Goal: Task Accomplishment & Management: Manage account settings

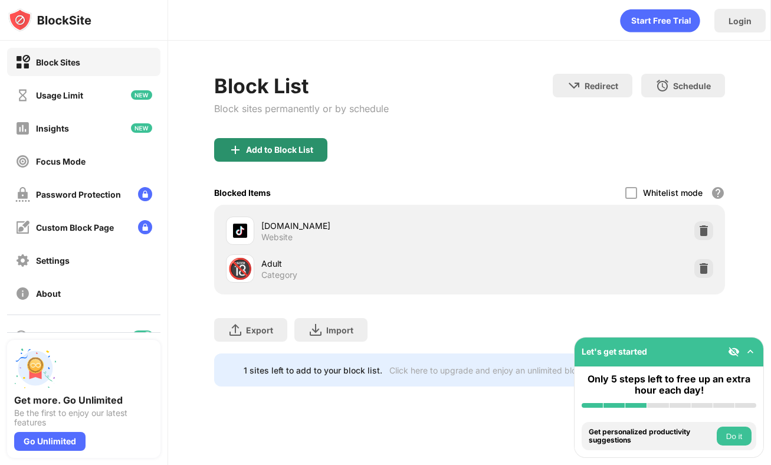
click at [270, 154] on div "Add to Block List" at bounding box center [279, 149] width 67 height 9
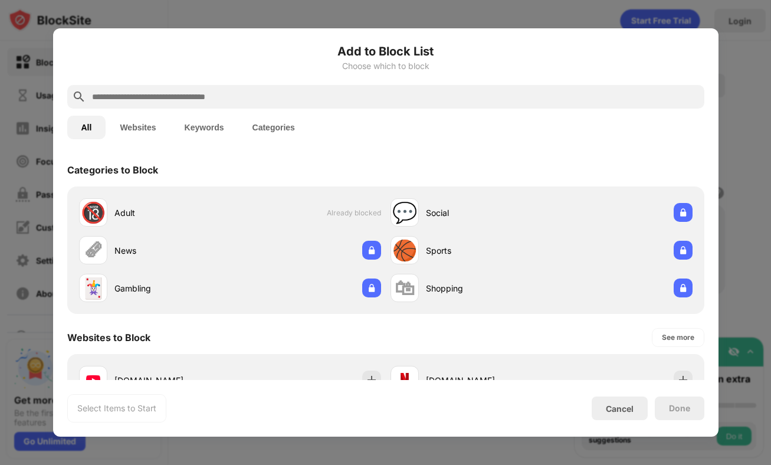
click at [169, 99] on input "text" at bounding box center [395, 97] width 609 height 14
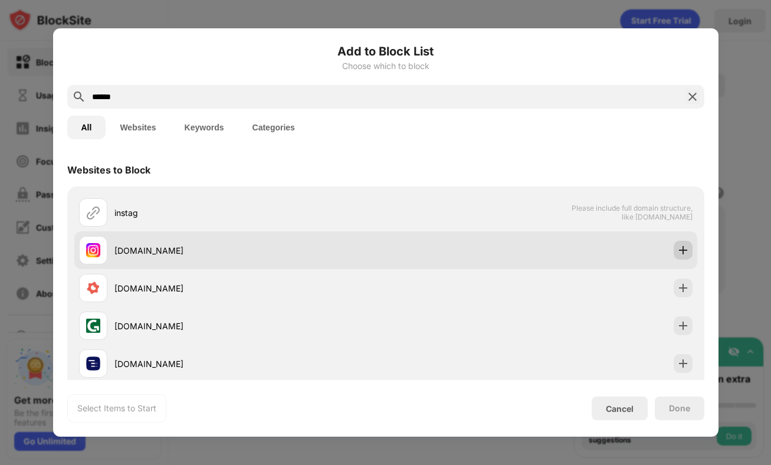
type input "******"
click at [682, 246] on img at bounding box center [683, 250] width 12 height 12
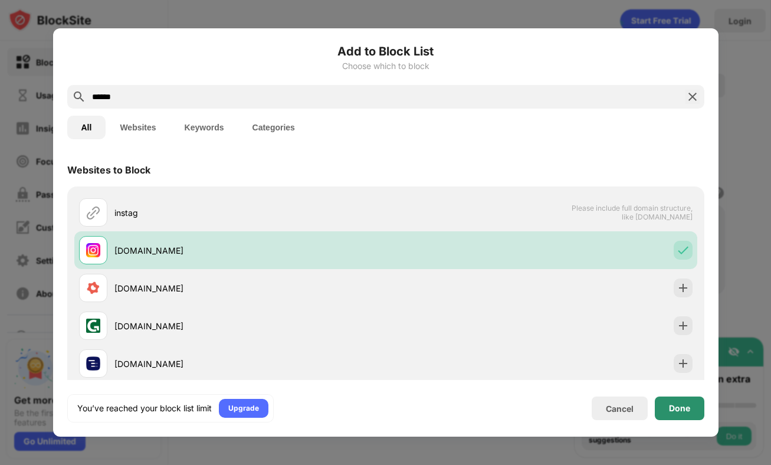
click at [675, 407] on div "Done" at bounding box center [679, 407] width 21 height 9
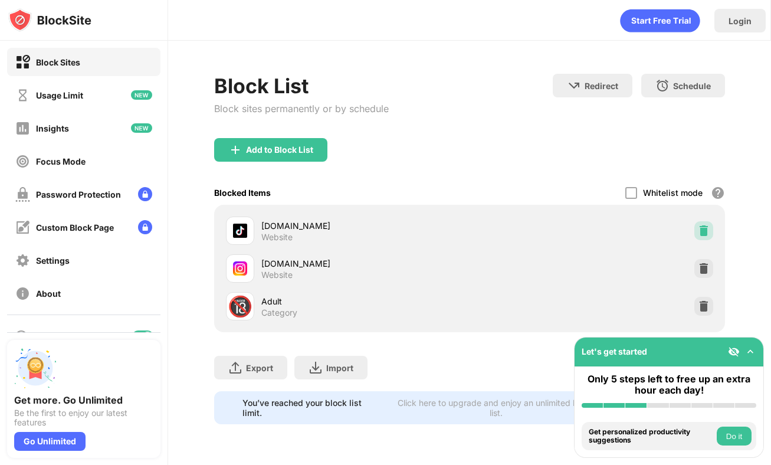
click at [701, 228] on img at bounding box center [704, 231] width 12 height 12
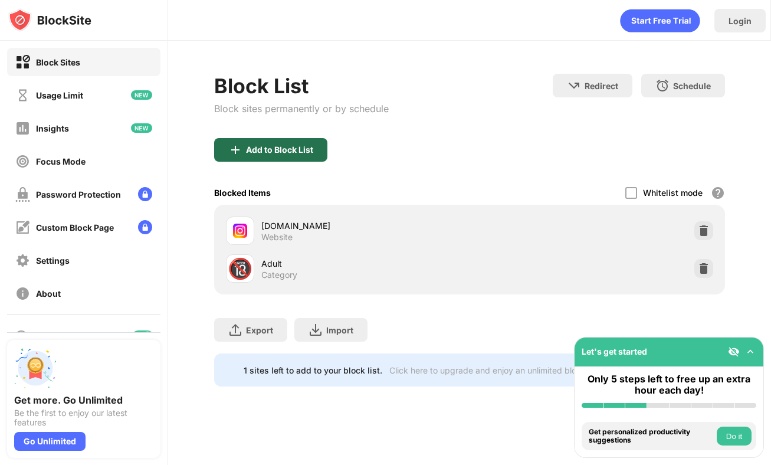
click at [288, 153] on div "Add to Block List" at bounding box center [279, 149] width 67 height 9
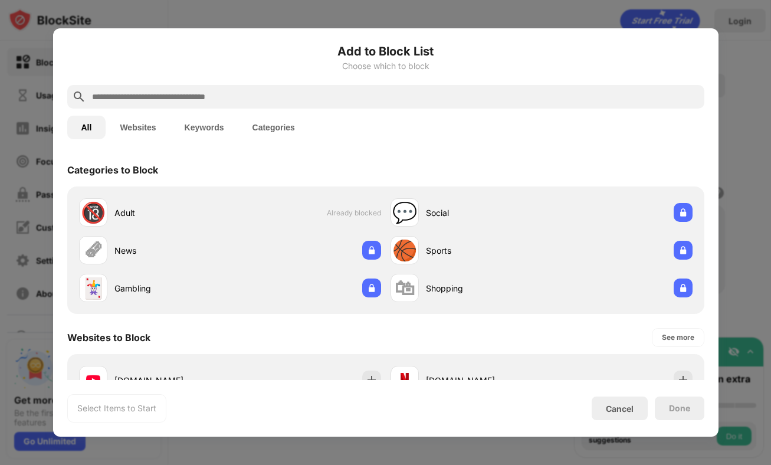
click at [164, 94] on input "text" at bounding box center [395, 97] width 609 height 14
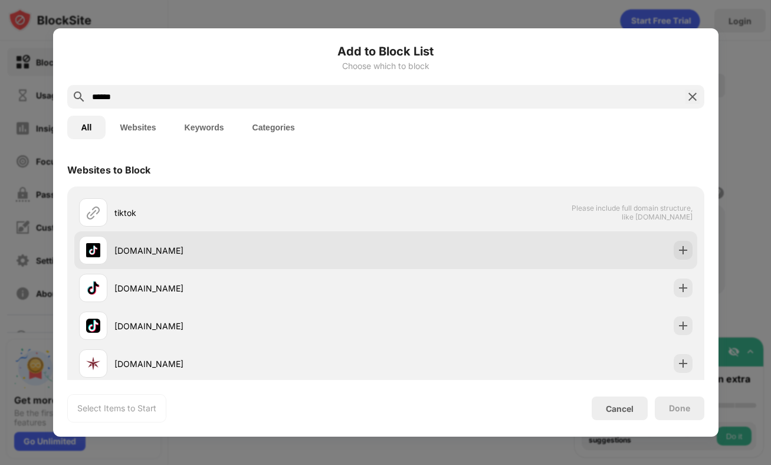
type input "******"
click at [149, 247] on div "[DOMAIN_NAME]" at bounding box center [249, 250] width 271 height 12
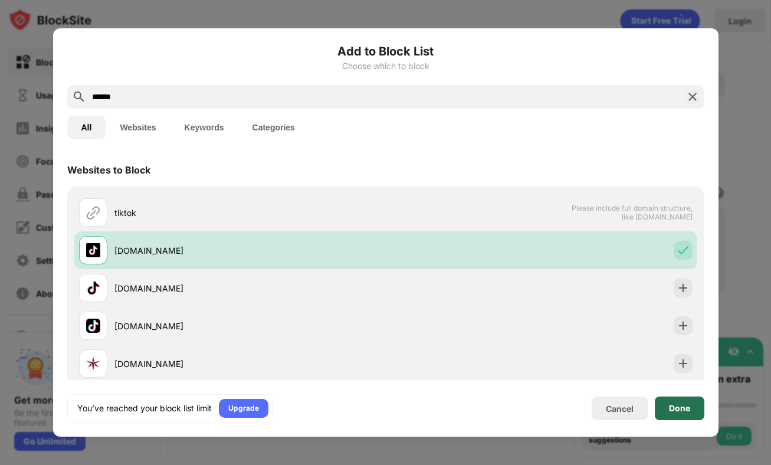
click at [680, 412] on div "Done" at bounding box center [679, 407] width 21 height 9
